Goal: Task Accomplishment & Management: Manage account settings

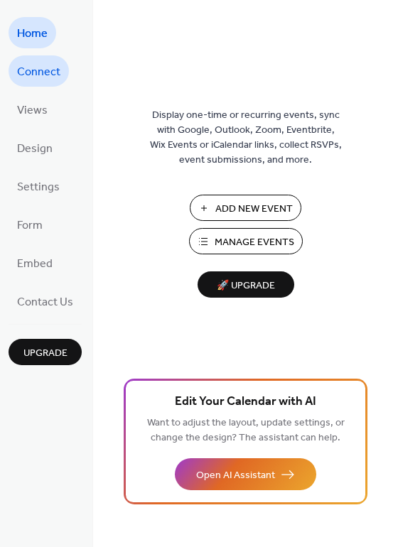
click at [45, 75] on span "Connect" at bounding box center [38, 72] width 43 height 23
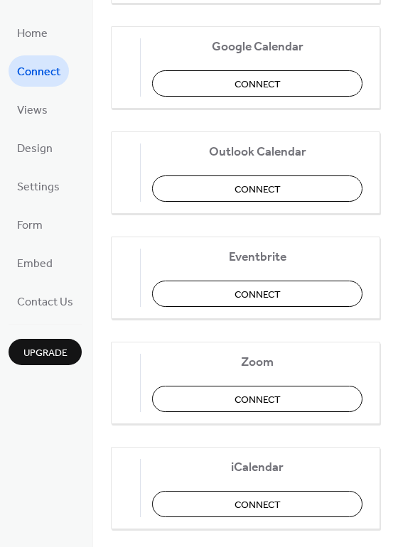
scroll to position [299, 0]
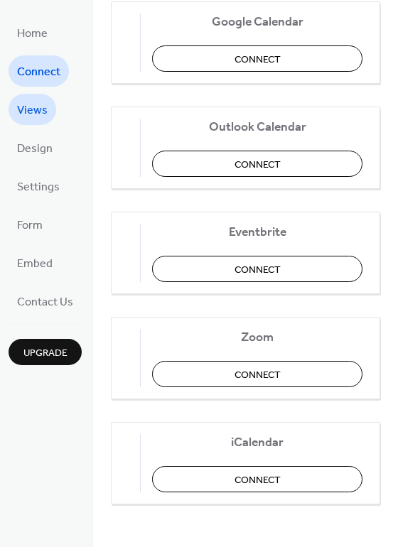
click at [51, 114] on link "Views" at bounding box center [33, 109] width 48 height 31
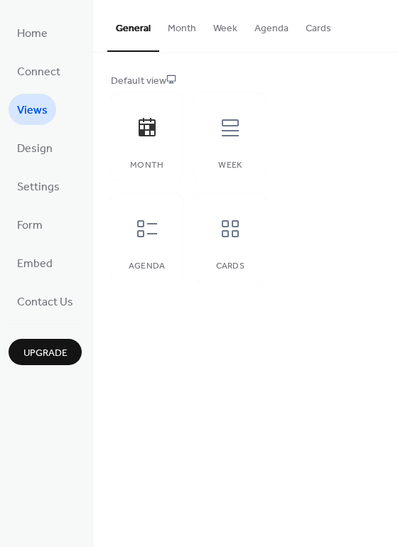
click at [178, 25] on button "Month" at bounding box center [182, 25] width 46 height 50
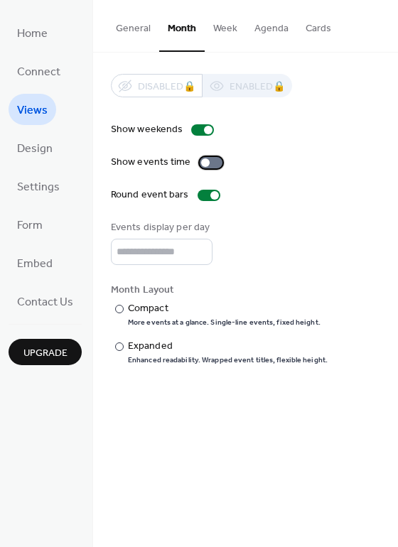
click at [205, 159] on div at bounding box center [211, 162] width 23 height 11
click at [213, 165] on div at bounding box center [217, 163] width 9 height 9
click at [244, 206] on div "Show weekends Show events time Round event bars Events display per day * Month …" at bounding box center [245, 243] width 269 height 243
click at [69, 309] on span "Contact Us" at bounding box center [45, 302] width 56 height 23
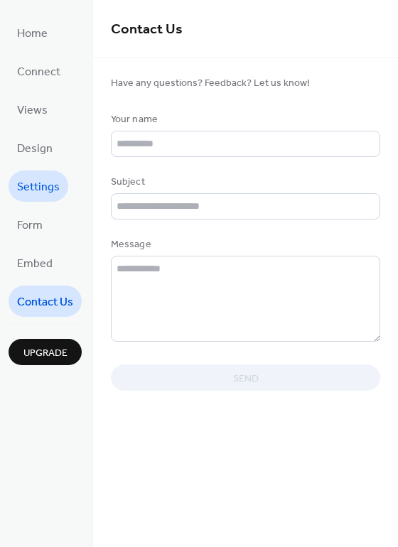
click at [44, 178] on span "Settings" at bounding box center [38, 187] width 43 height 23
